Goal: Task Accomplishment & Management: Complete application form

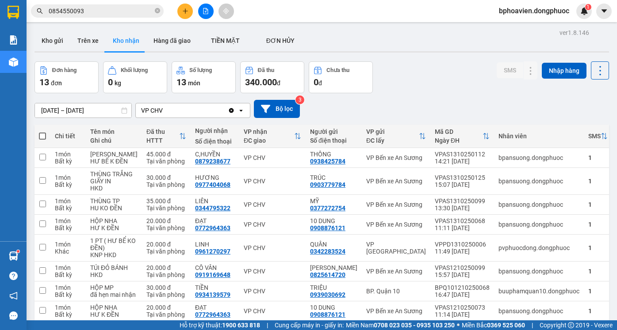
scroll to position [88, 0]
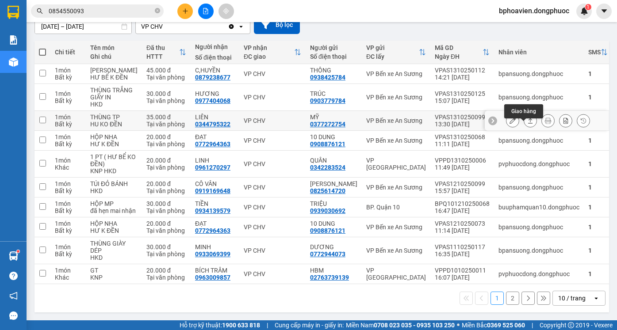
click at [527, 124] on icon at bounding box center [530, 121] width 6 height 6
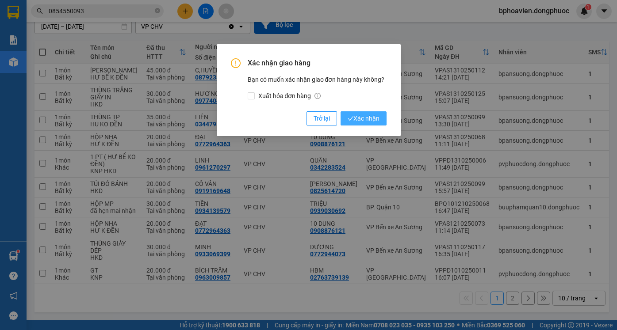
click at [379, 116] on button "Xác nhận" at bounding box center [364, 118] width 46 height 14
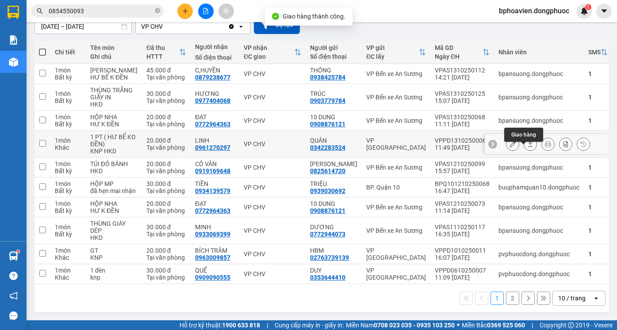
click at [528, 148] on button at bounding box center [530, 144] width 12 height 15
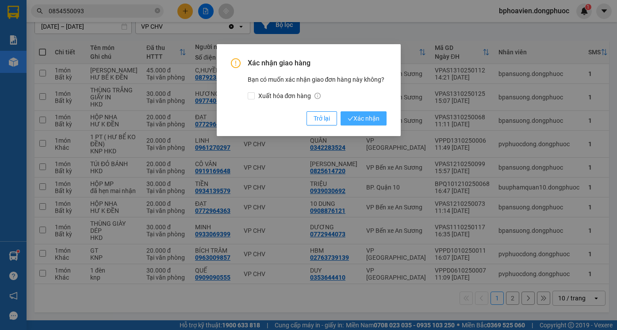
click at [356, 122] on span "Xác nhận" at bounding box center [364, 119] width 32 height 10
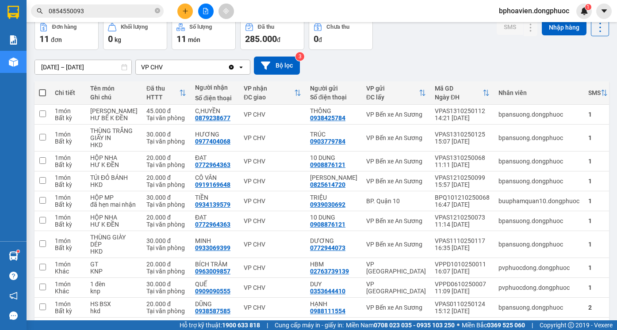
scroll to position [0, 0]
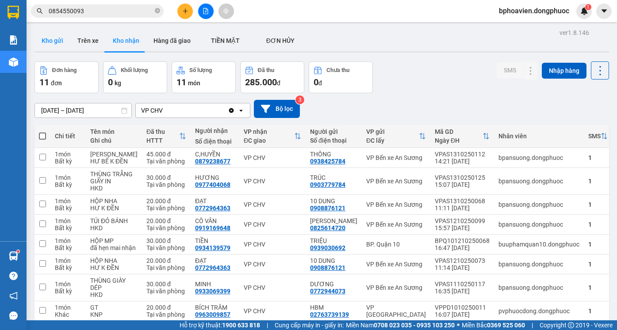
click at [54, 46] on button "Kho gửi" at bounding box center [52, 40] width 36 height 21
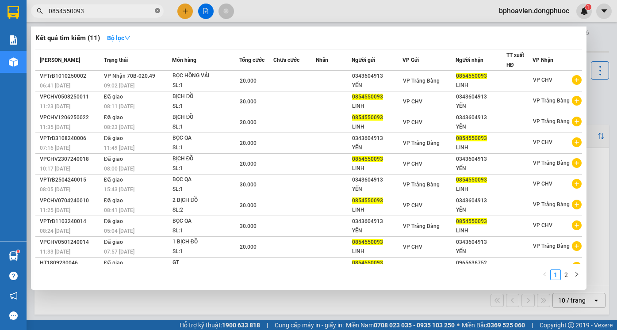
click at [159, 10] on icon "close-circle" at bounding box center [157, 10] width 5 height 5
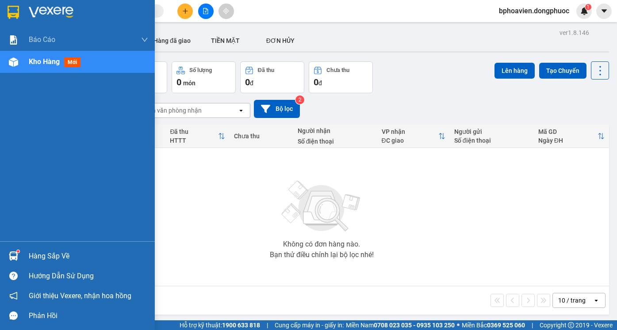
click at [34, 252] on div "Hàng sắp về" at bounding box center [88, 256] width 119 height 13
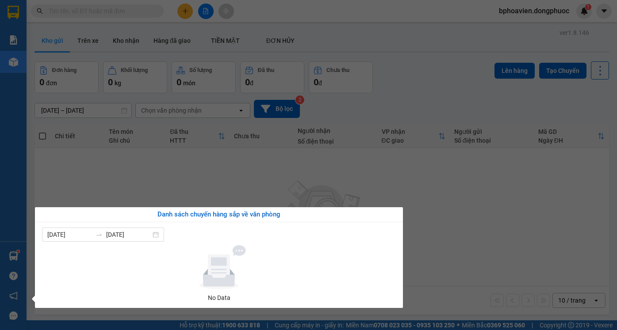
click at [264, 178] on section "Kết quả tìm kiếm ( 11 ) Bộ lọc Mã ĐH Trạng thái Món hàng Tổng cước Chưa cước Nh…" at bounding box center [308, 165] width 617 height 330
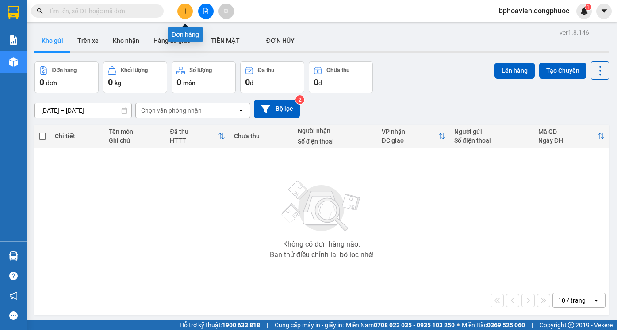
click at [189, 11] on button at bounding box center [184, 11] width 15 height 15
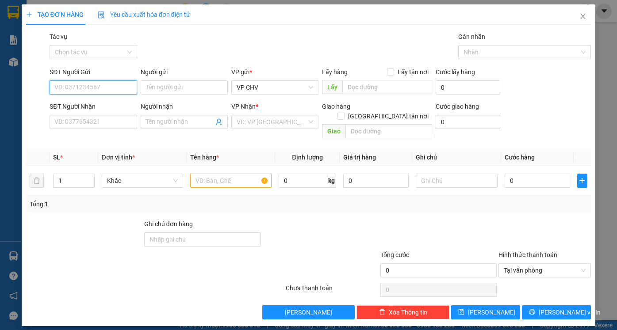
click at [127, 86] on input "SĐT Người Gửi" at bounding box center [93, 87] width 87 height 14
type input "0941946257"
click at [115, 110] on div "0941946257 - DUY" at bounding box center [93, 105] width 87 height 14
type input "DUY"
type input "0855006668"
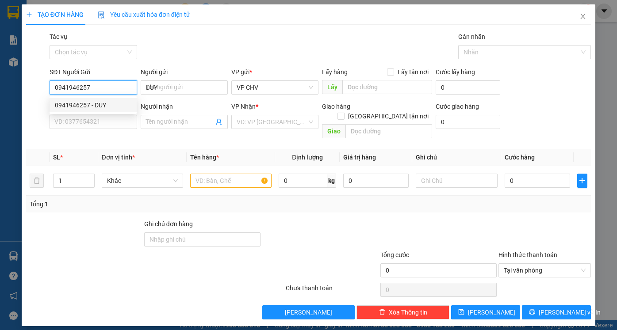
type input "TIẾN"
type input "20.000"
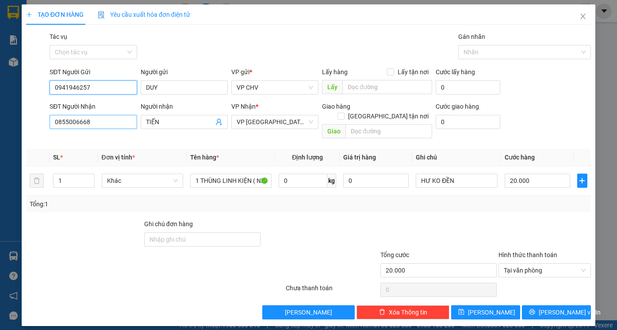
type input "0941946257"
drag, startPoint x: 108, startPoint y: 123, endPoint x: 0, endPoint y: 124, distance: 108.4
click at [0, 124] on div "TẠO ĐƠN HÀNG Yêu cầu xuất hóa đơn điện tử Transit Pickup Surcharge Ids Transit …" at bounding box center [308, 165] width 617 height 330
type input "0886166795"
drag, startPoint x: 178, startPoint y: 122, endPoint x: 144, endPoint y: 126, distance: 33.9
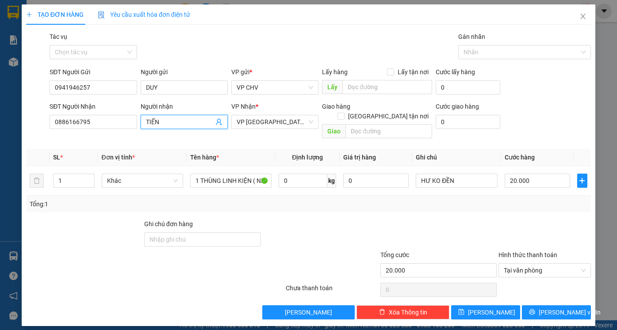
click at [144, 126] on span "TIẾN" at bounding box center [184, 122] width 87 height 14
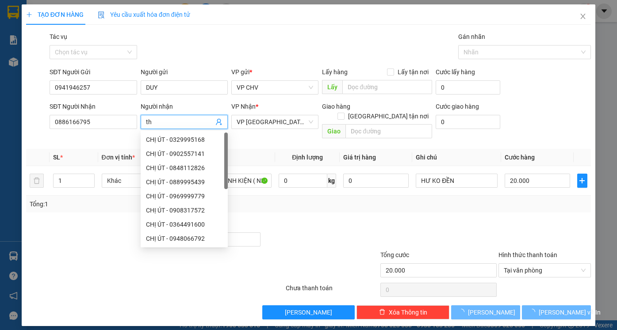
type input "t"
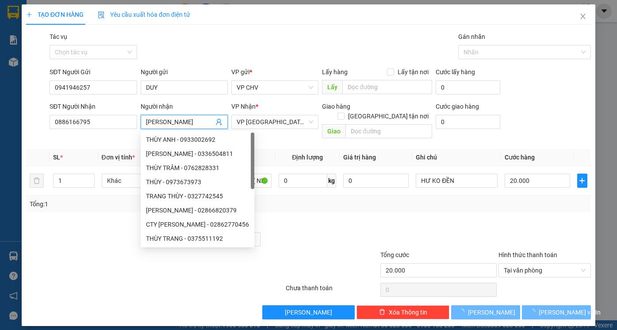
type input "[PERSON_NAME]"
click at [349, 238] on div at bounding box center [320, 234] width 118 height 31
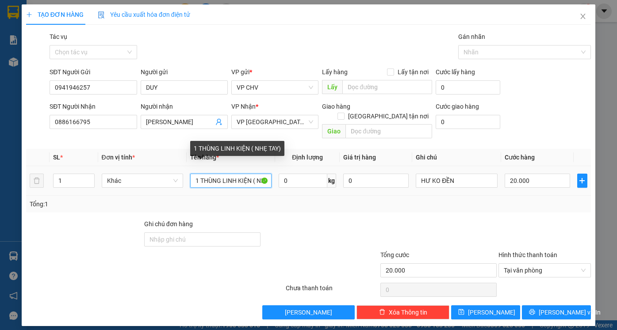
scroll to position [0, 16]
drag, startPoint x: 200, startPoint y: 174, endPoint x: 279, endPoint y: 182, distance: 79.1
click at [279, 182] on tr "1 Khác 1 THÙNG LINH KIỆN ( NHẸ TAY) 0 kg 0 HƯ KO ĐỀN 20.000" at bounding box center [308, 181] width 565 height 30
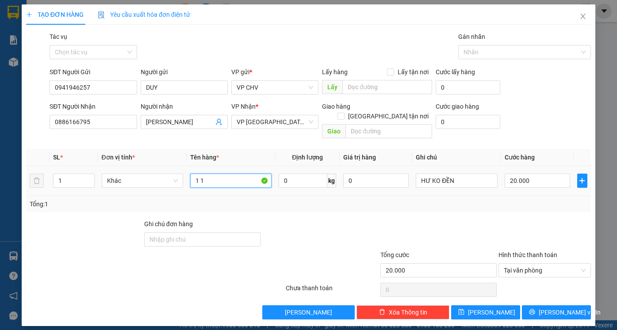
scroll to position [0, 0]
type input "1 KIỆN MÀN HÌNH"
click at [536, 174] on input "20.000" at bounding box center [537, 181] width 65 height 14
type input "5"
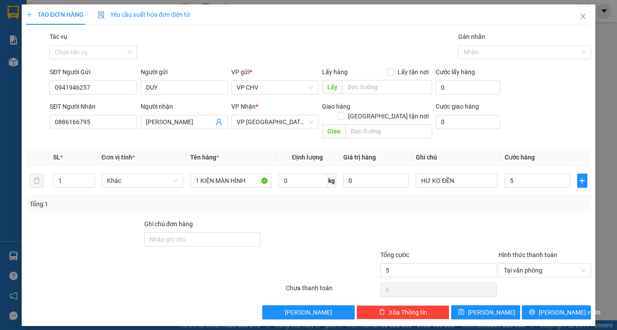
type input "5.000"
click at [526, 199] on div "Tổng: 1" at bounding box center [309, 204] width 558 height 10
click at [532, 174] on input "5.000" at bounding box center [537, 181] width 65 height 14
type input "5"
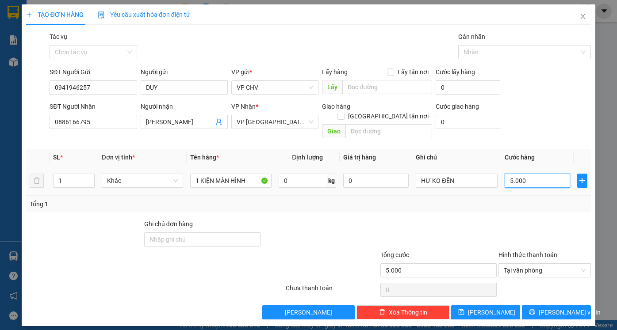
type input "5"
type input "0"
type input "4"
type input "04"
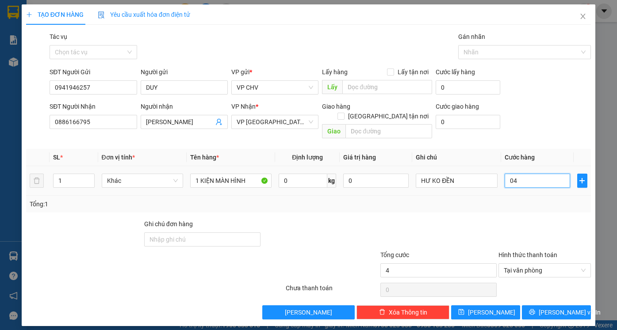
type input "45"
type input "045"
type input "45.000"
click at [517, 219] on div at bounding box center [545, 234] width 95 height 31
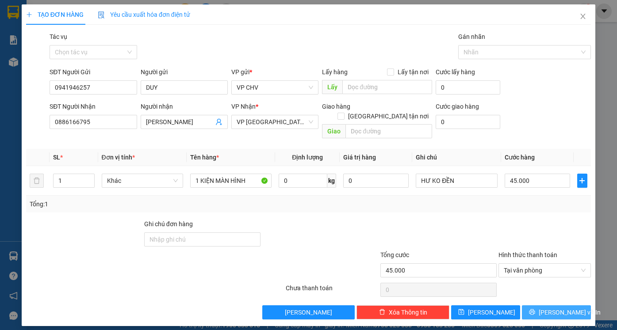
click at [557, 308] on span "Lưu và In" at bounding box center [570, 313] width 62 height 10
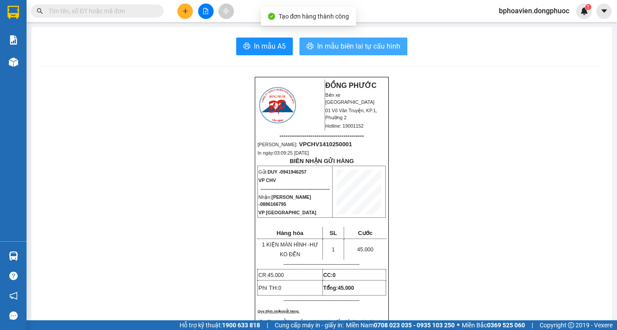
click at [349, 47] on span "In mẫu biên lai tự cấu hình" at bounding box center [358, 46] width 83 height 11
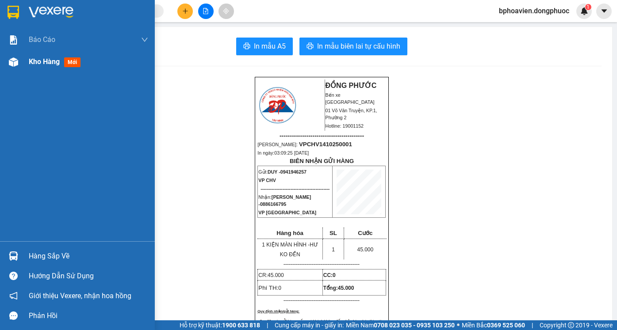
click at [46, 61] on span "Kho hàng" at bounding box center [44, 61] width 31 height 8
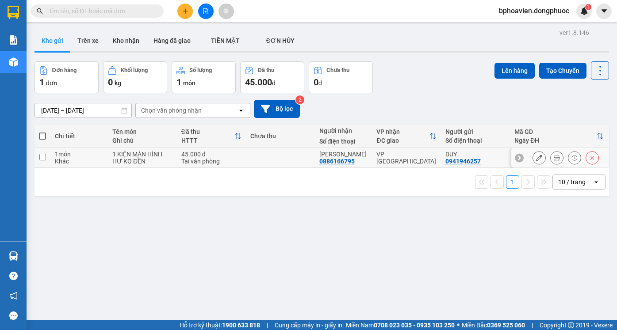
click at [315, 159] on td "THÙY DUNG 0886166795" at bounding box center [343, 158] width 57 height 20
checkbox input "true"
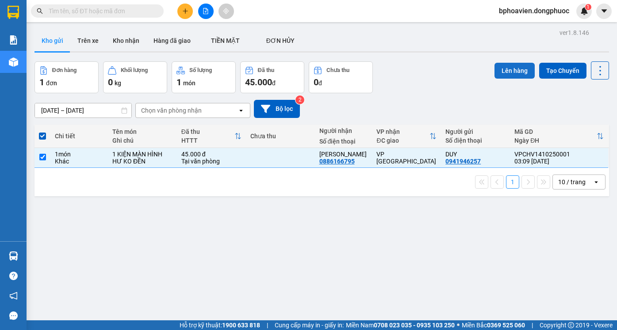
click at [511, 75] on button "Lên hàng" at bounding box center [514, 71] width 40 height 16
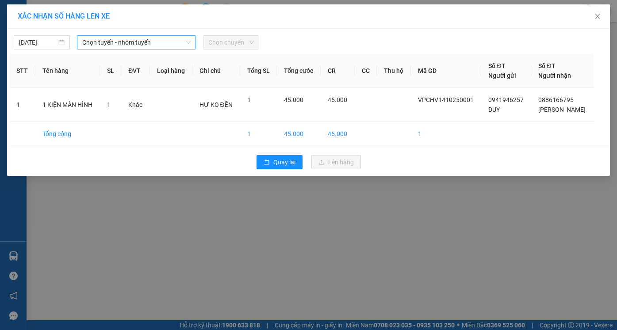
click at [106, 43] on span "Chọn tuyến - nhóm tuyến" at bounding box center [136, 42] width 108 height 13
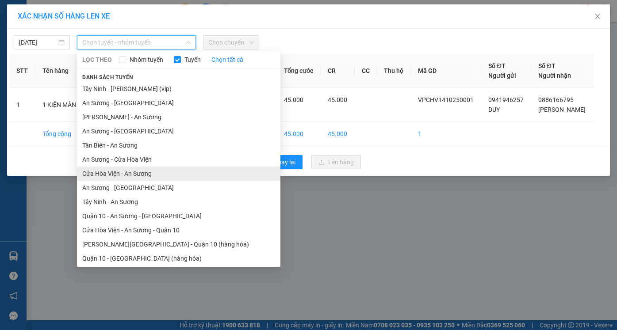
click at [119, 175] on li "Cửa Hòa Viện - An Sương" at bounding box center [178, 174] width 203 height 14
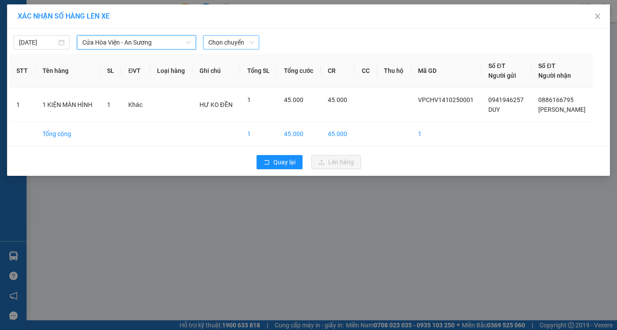
click at [222, 36] on div "[DATE] [GEOGRAPHIC_DATA] - An Sương Cửa [GEOGRAPHIC_DATA] - An Sương LỌC THEO N…" at bounding box center [308, 40] width 598 height 19
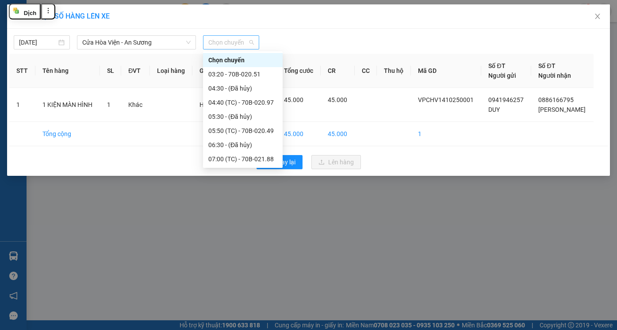
drag, startPoint x: 225, startPoint y: 42, endPoint x: 225, endPoint y: 55, distance: 12.8
click at [225, 44] on span "Chọn chuyến" at bounding box center [231, 42] width 46 height 13
click at [216, 72] on div "03:20 - 70B-020.51" at bounding box center [242, 74] width 69 height 10
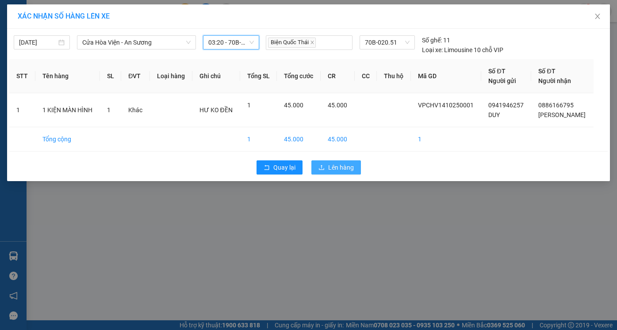
click at [334, 169] on span "Lên hàng" at bounding box center [341, 168] width 26 height 10
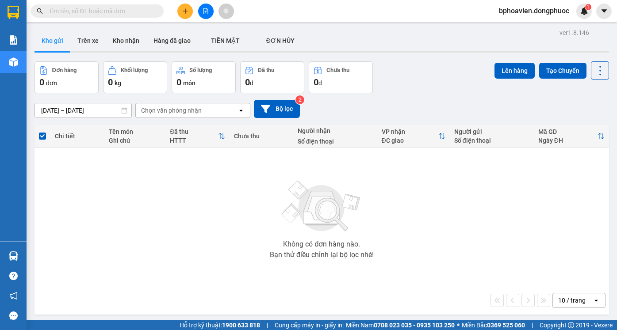
click at [200, 230] on div "Không có đơn hàng nào. Bạn thử điều chỉnh lại bộ lọc nhé!" at bounding box center [322, 217] width 566 height 133
